Goal: Task Accomplishment & Management: Manage account settings

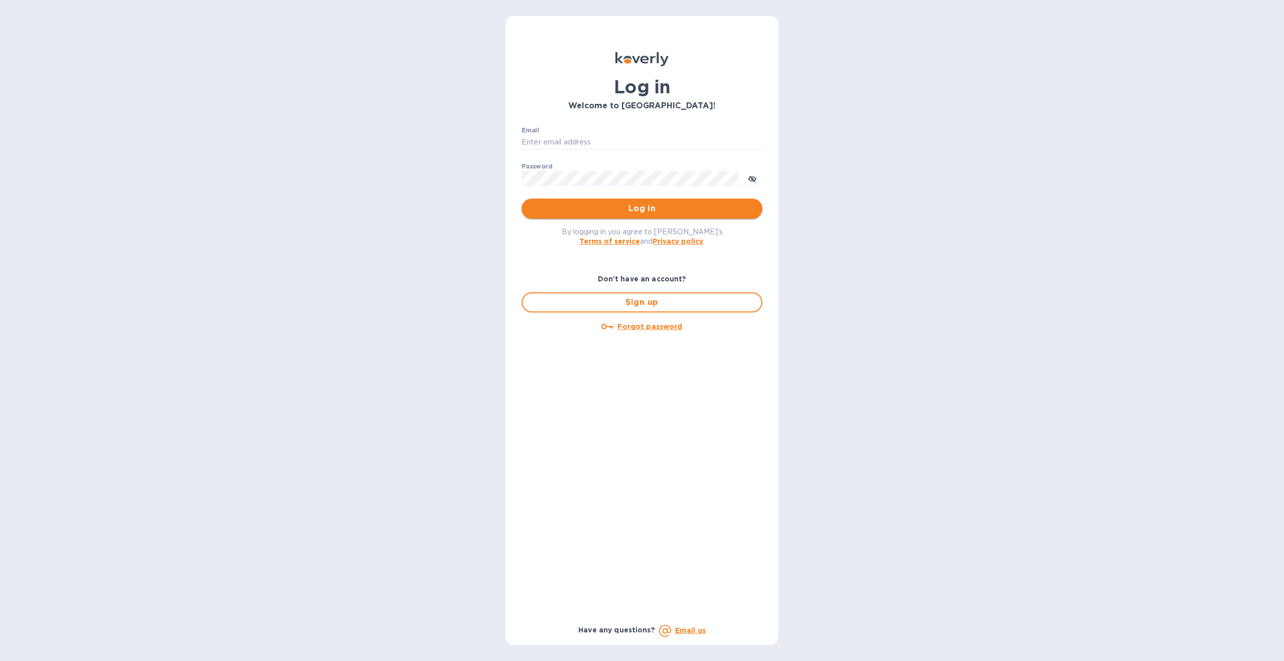
type input "[EMAIL_ADDRESS][DOMAIN_NAME]"
click at [699, 207] on span "Log in" at bounding box center [642, 209] width 225 height 12
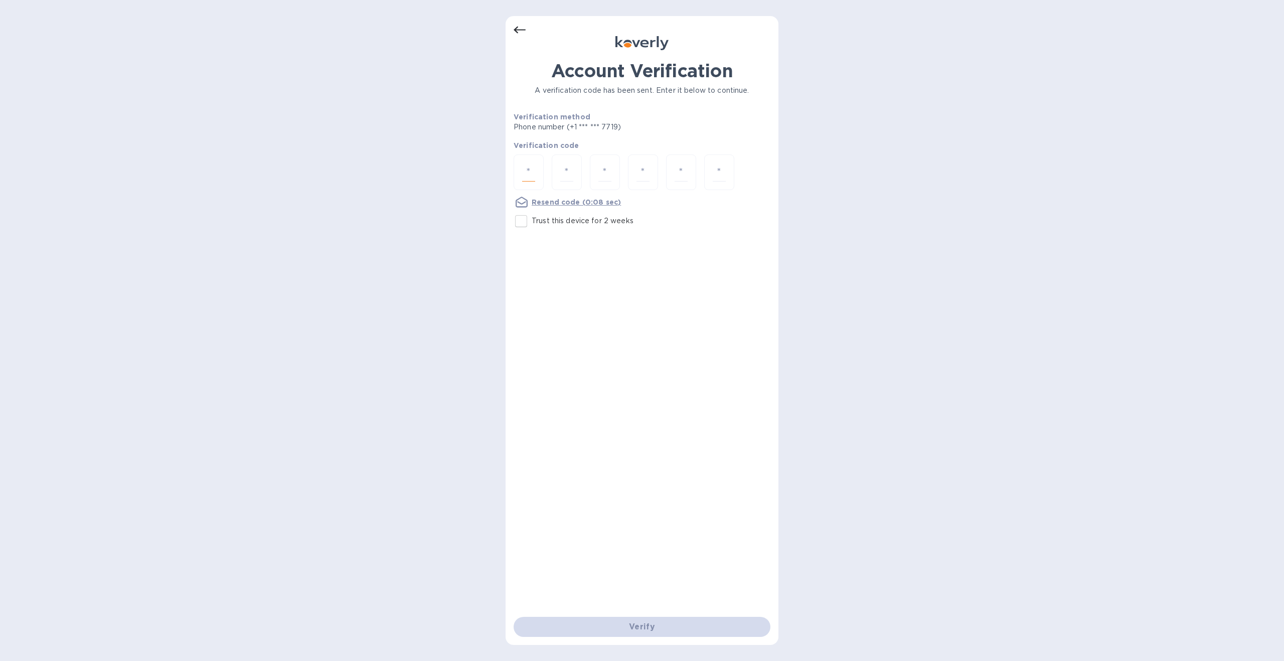
click at [526, 176] on input "number" at bounding box center [528, 172] width 13 height 19
type input "2"
type input "6"
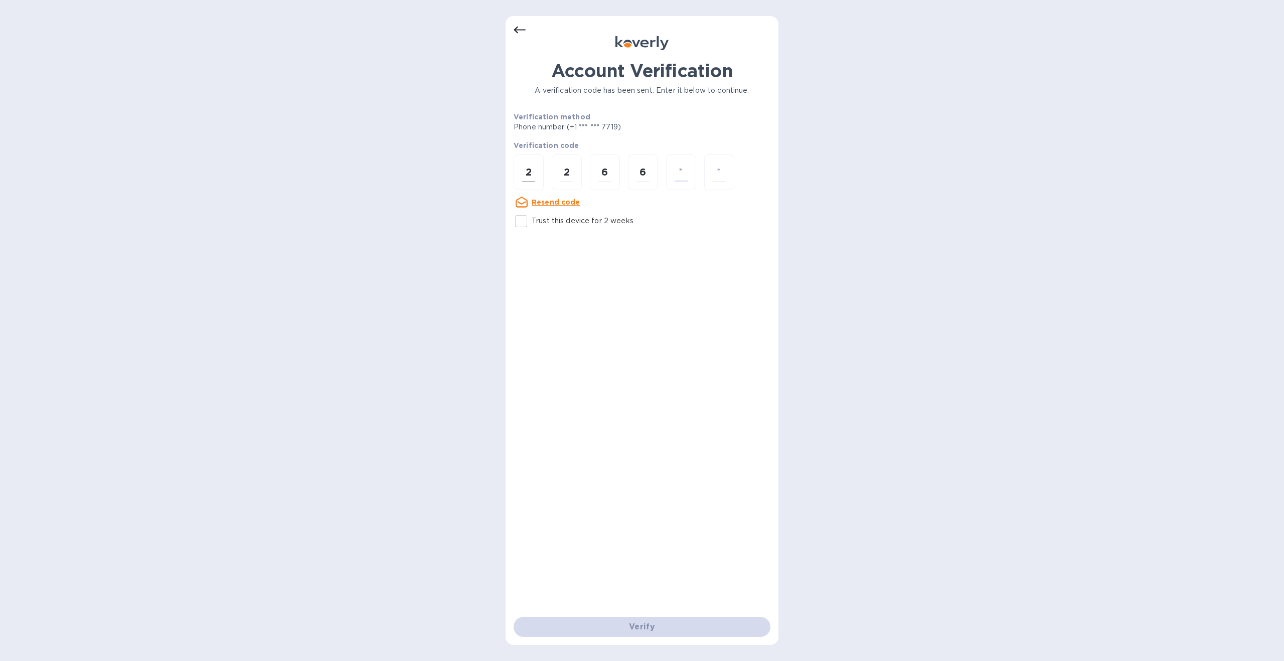
type input "2"
type input "0"
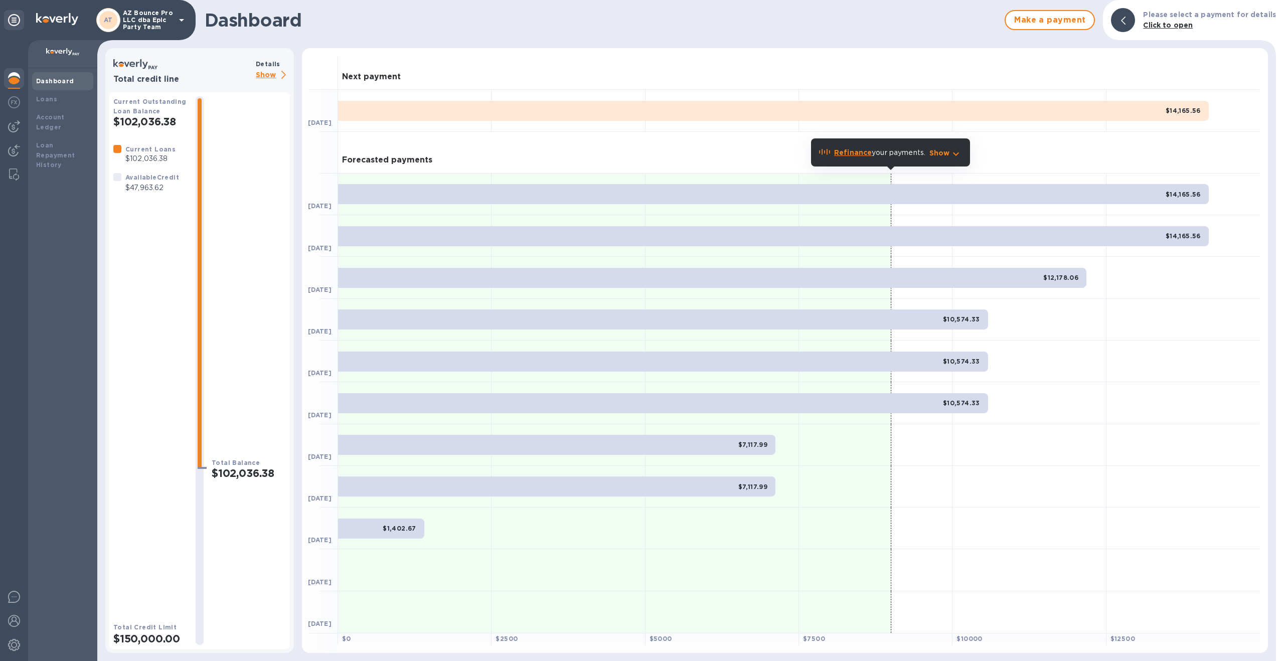
click at [950, 156] on p "Show" at bounding box center [940, 153] width 21 height 10
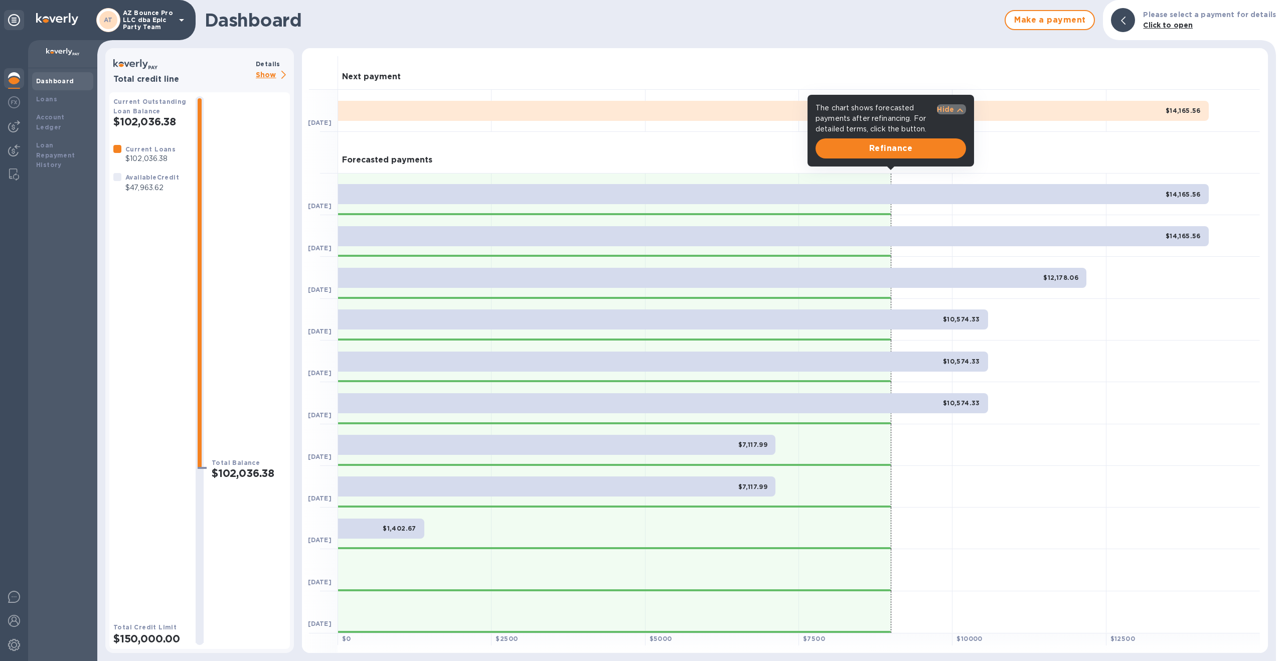
click at [961, 110] on icon "button" at bounding box center [960, 110] width 6 height 4
